Goal: Transaction & Acquisition: Purchase product/service

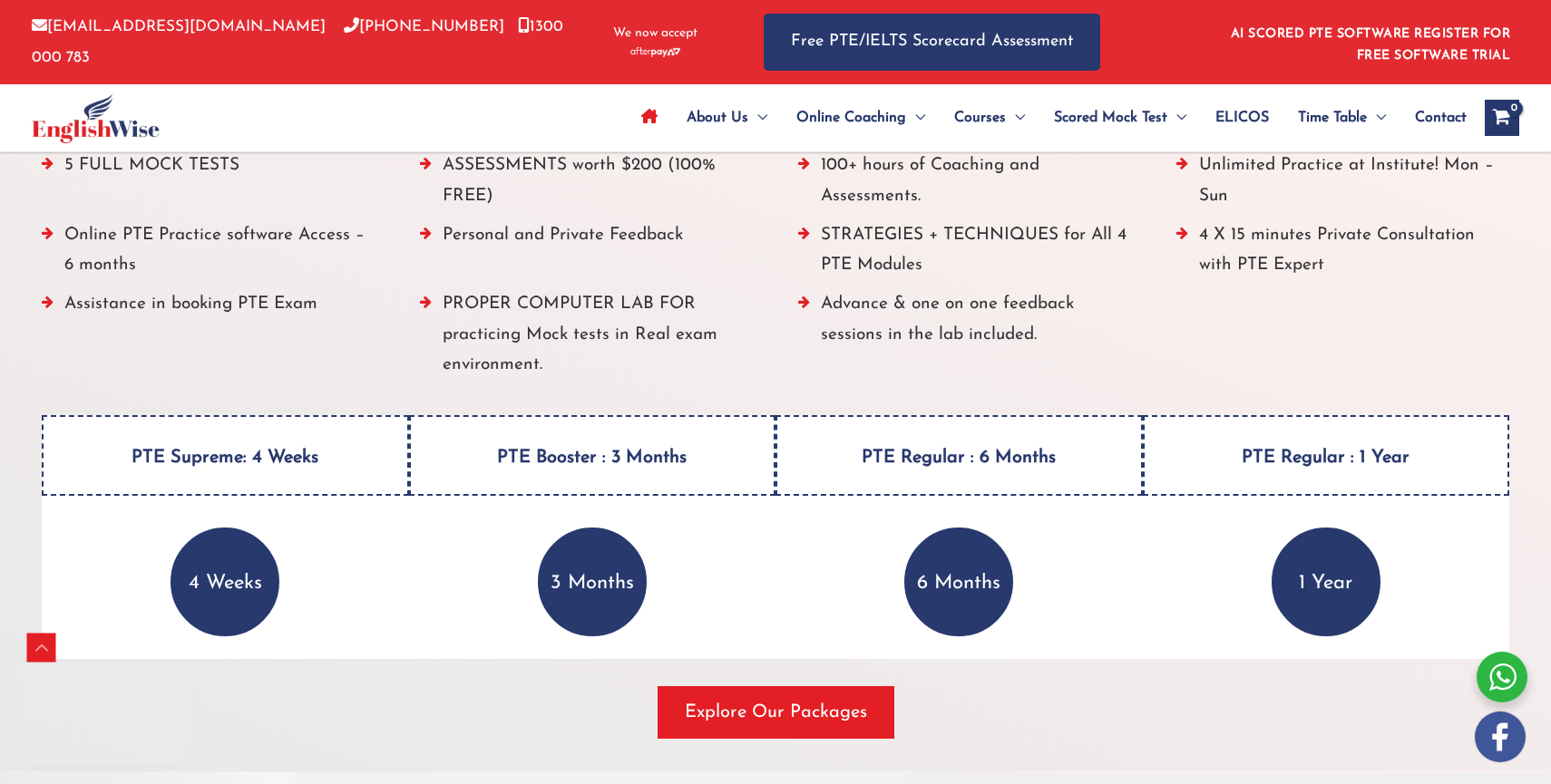
scroll to position [2453, 0]
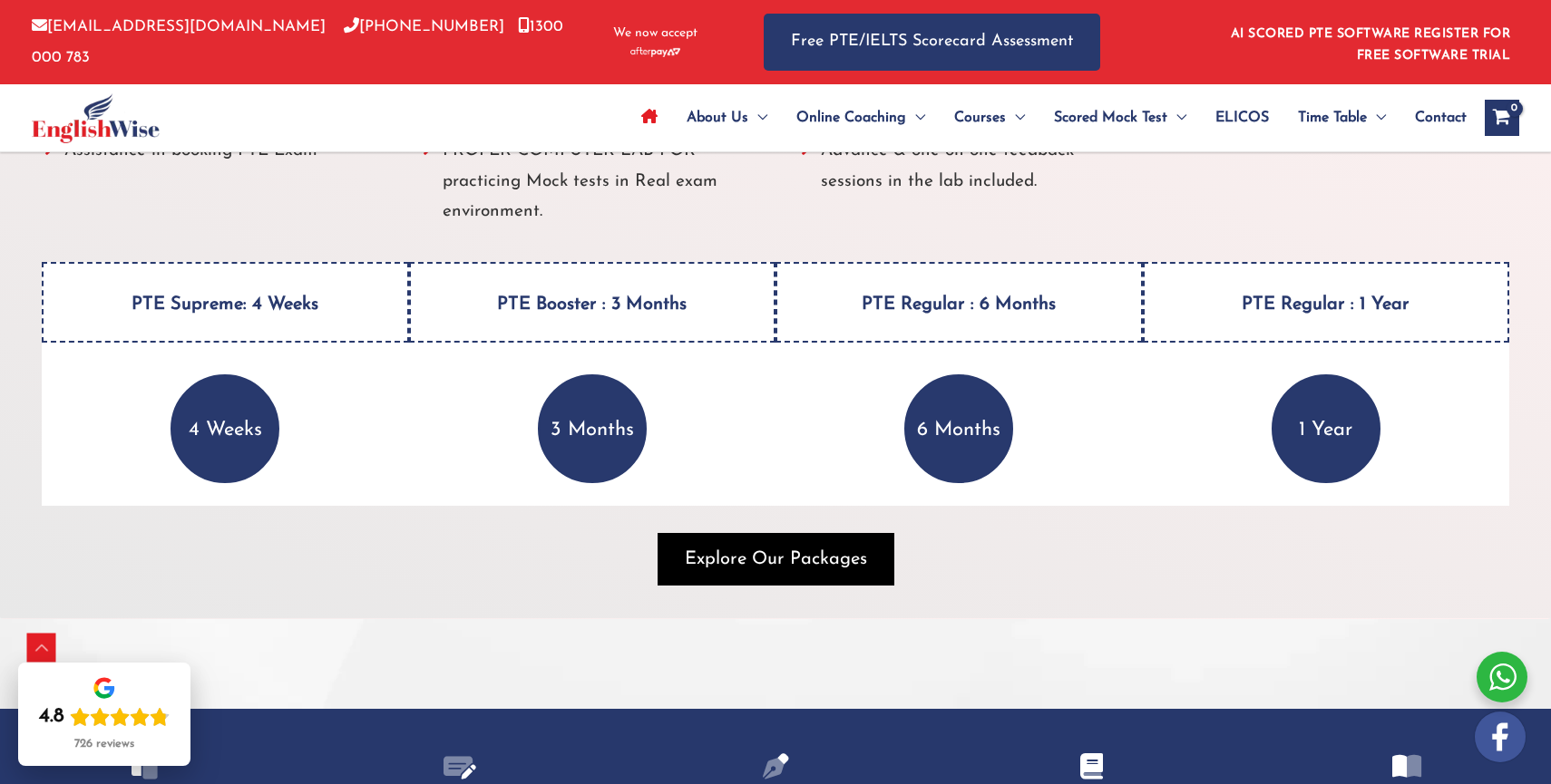
click at [742, 547] on span "Explore Our Packages" at bounding box center [776, 559] width 182 height 25
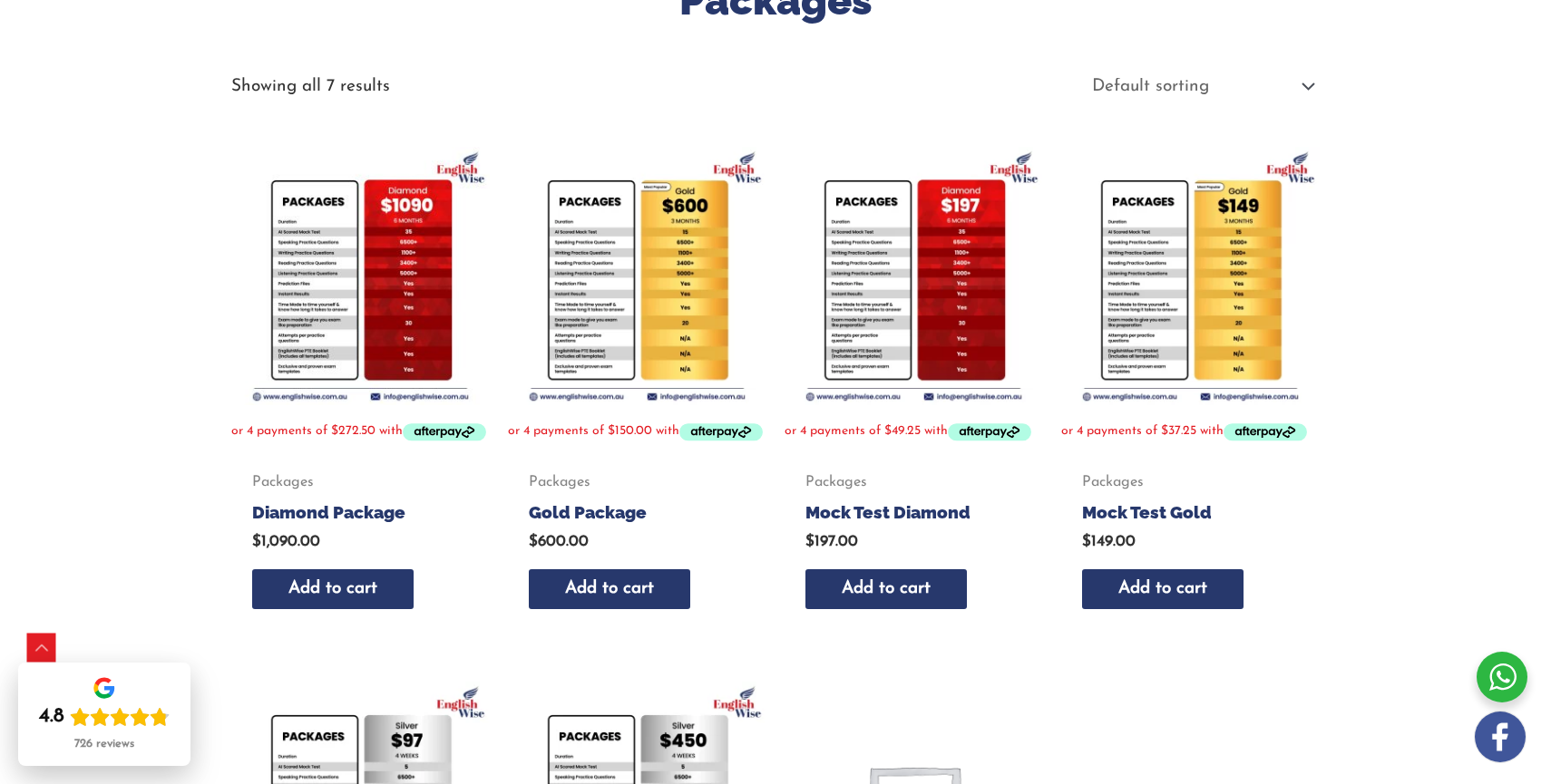
scroll to position [329, 0]
click at [1169, 279] on img at bounding box center [1191, 275] width 259 height 259
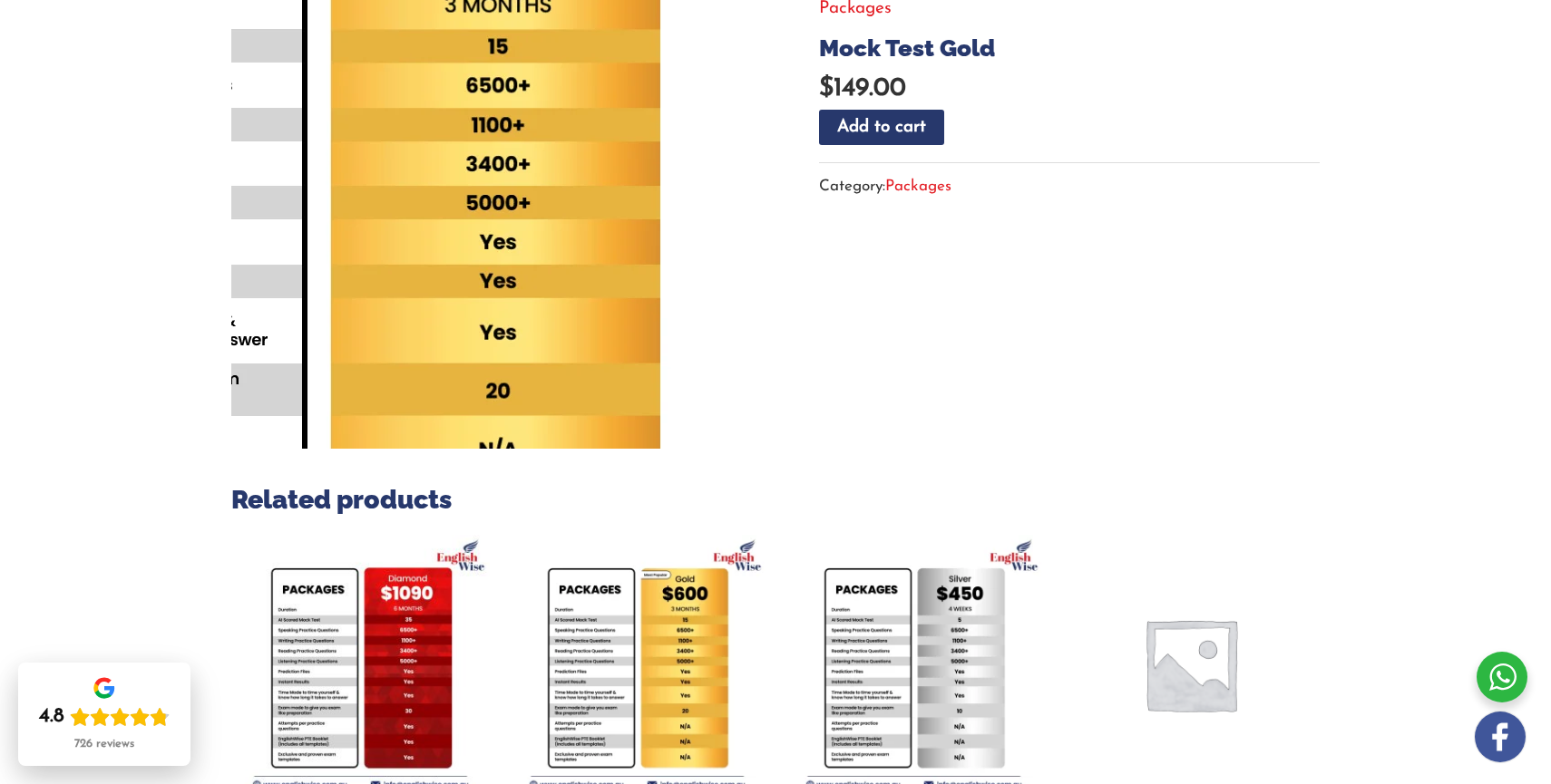
scroll to position [757, 0]
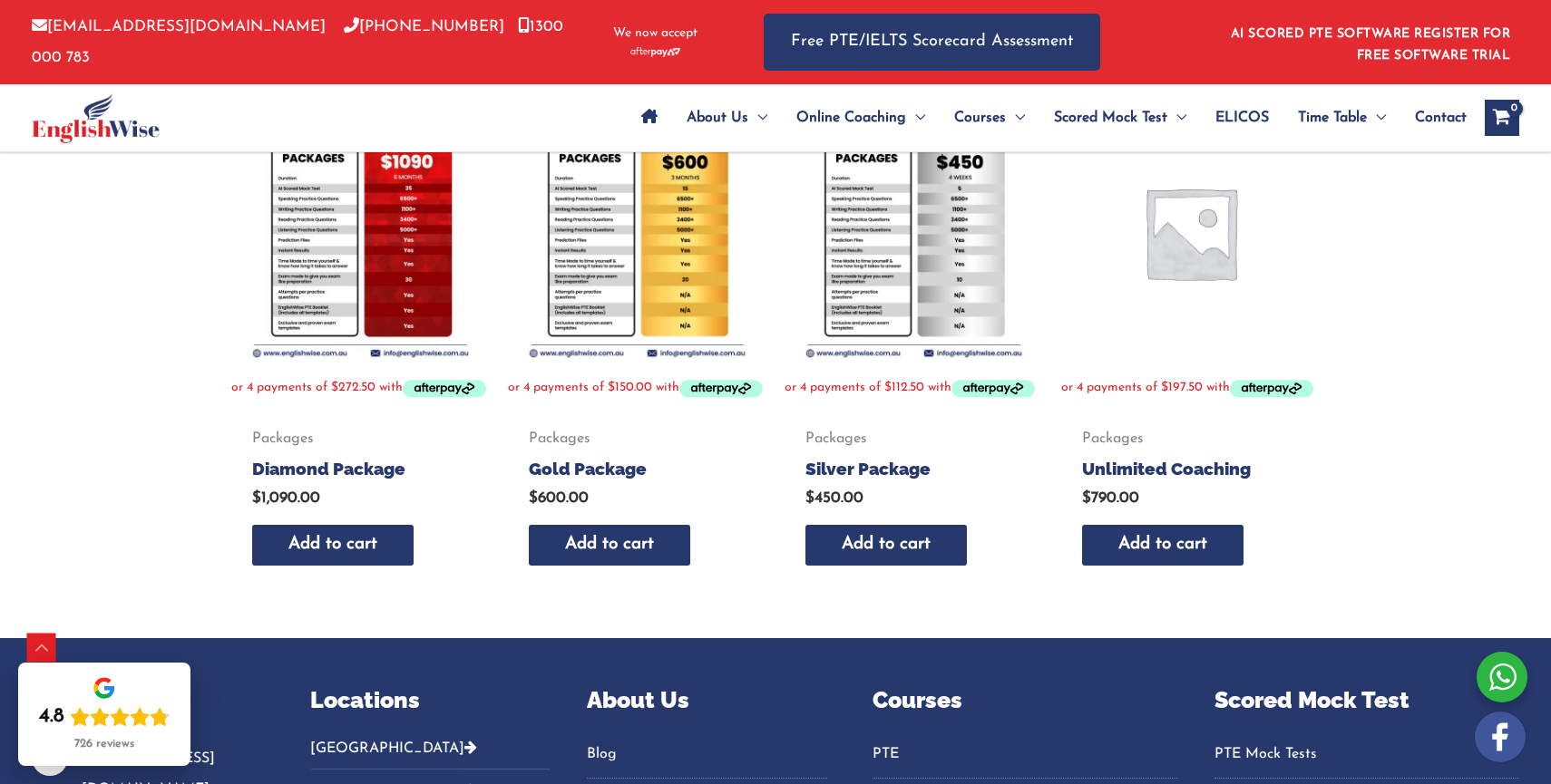
click at [368, 252] on img at bounding box center [361, 233] width 259 height 259
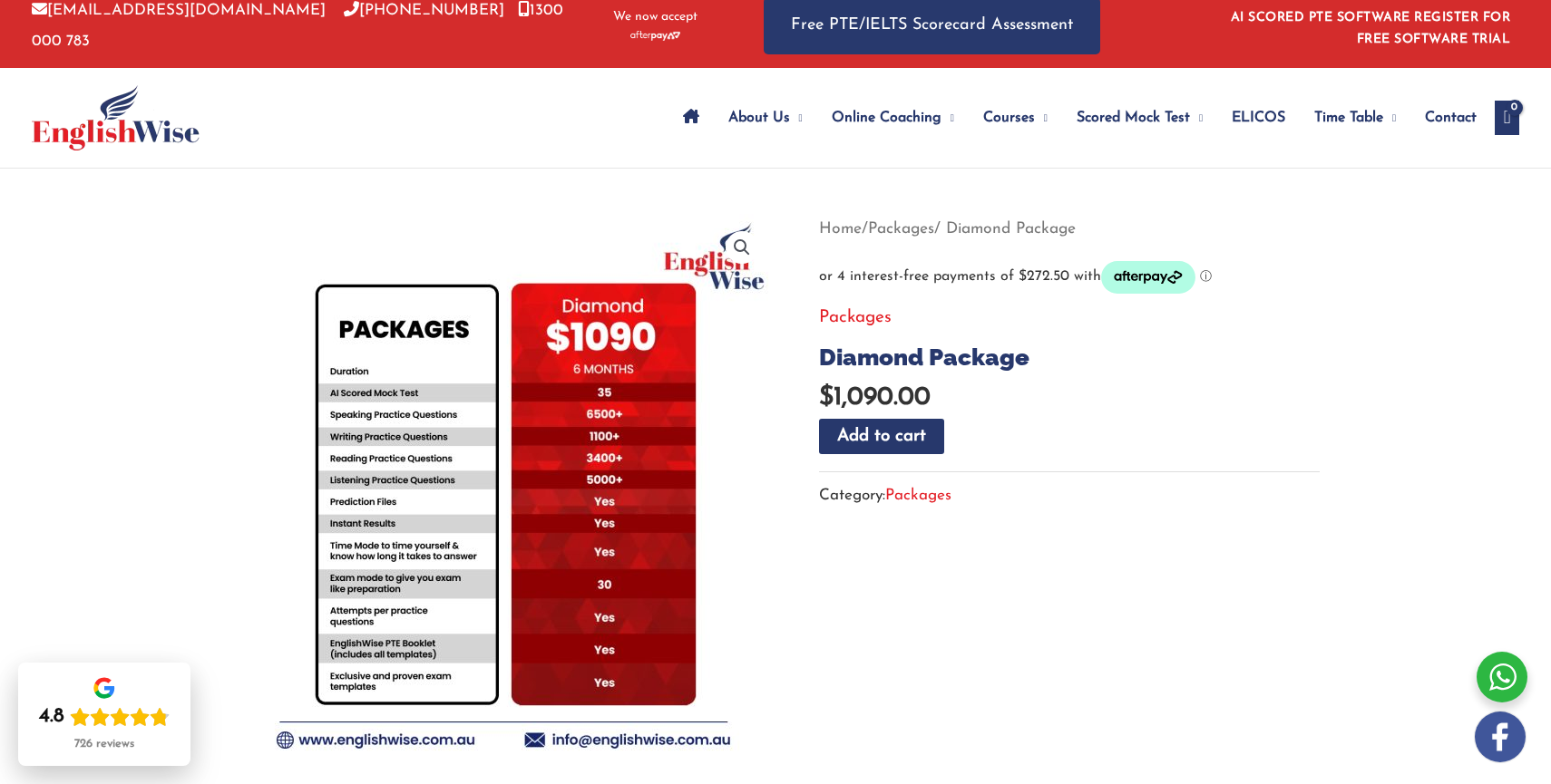
scroll to position [18, 0]
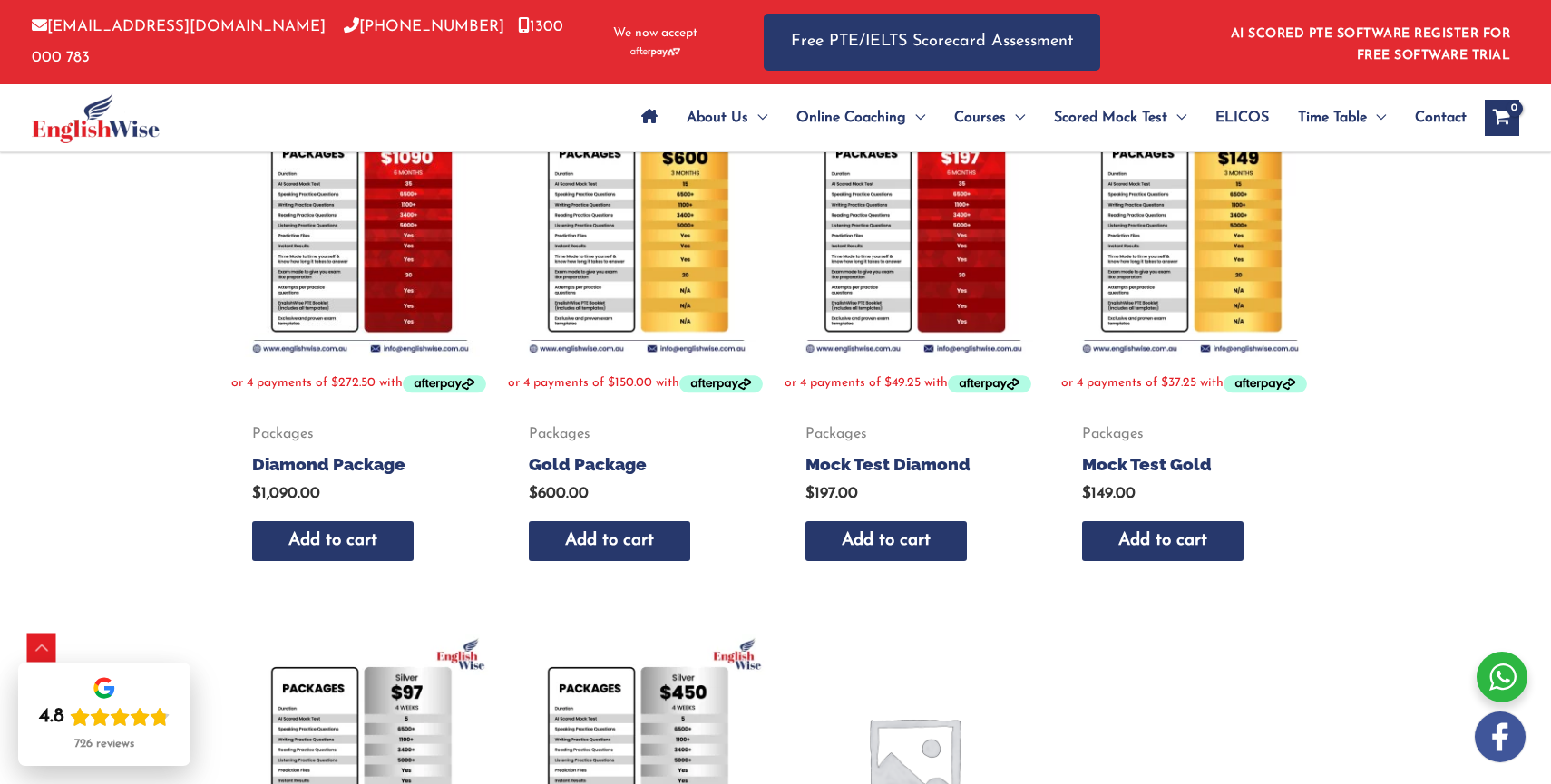
scroll to position [378, 0]
click at [979, 237] on img at bounding box center [914, 227] width 259 height 259
